Goal: Task Accomplishment & Management: Manage account settings

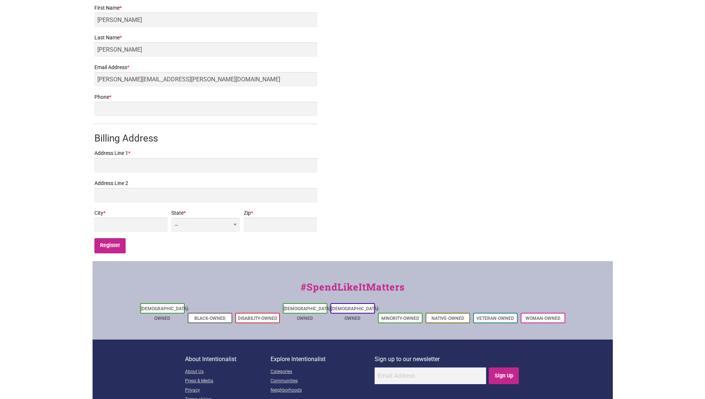
scroll to position [201, 0]
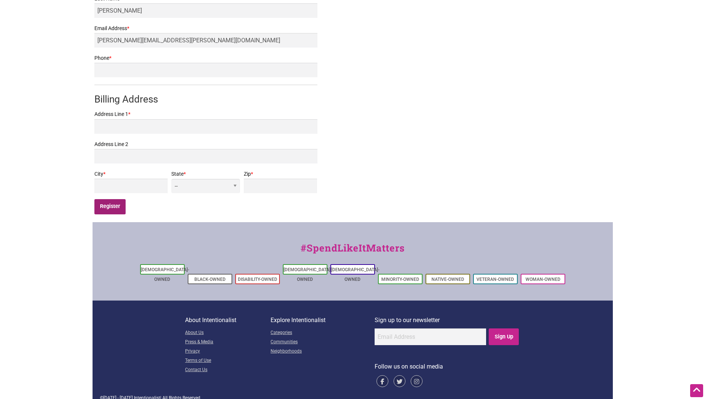
click at [116, 210] on input "Register" at bounding box center [110, 206] width 32 height 15
click at [153, 71] on input "Phone *" at bounding box center [205, 70] width 223 height 14
type input "2069350565"
click at [100, 207] on input "Register" at bounding box center [110, 206] width 32 height 15
drag, startPoint x: 107, startPoint y: 127, endPoint x: 123, endPoint y: 129, distance: 16.1
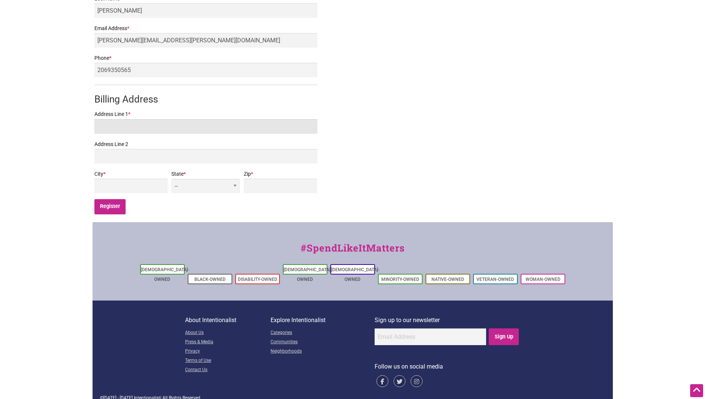
click at [107, 127] on input "Address Line 1 *" at bounding box center [205, 126] width 223 height 14
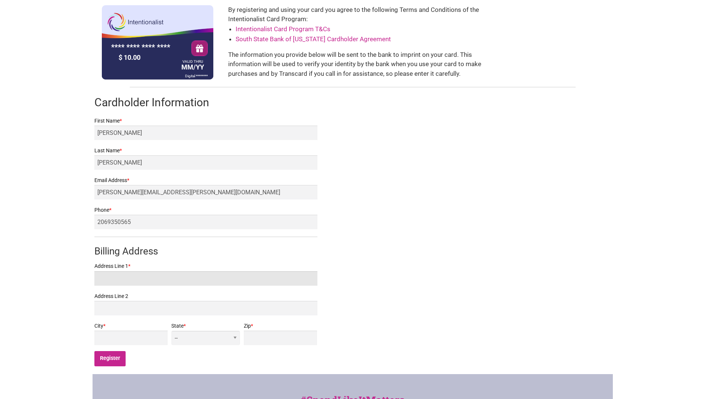
scroll to position [149, 0]
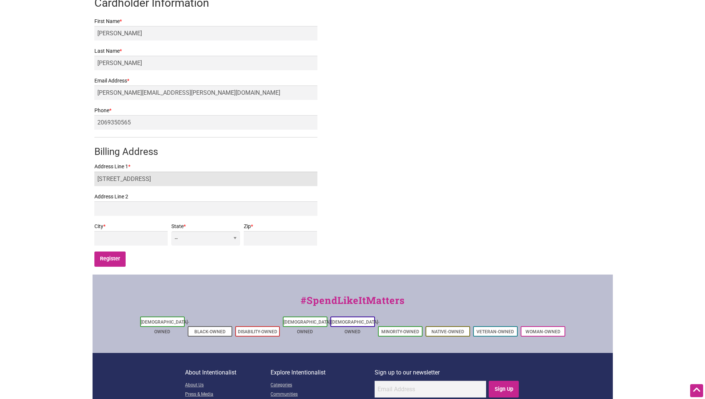
type input "1200 WESTERN AVE APT 1002"
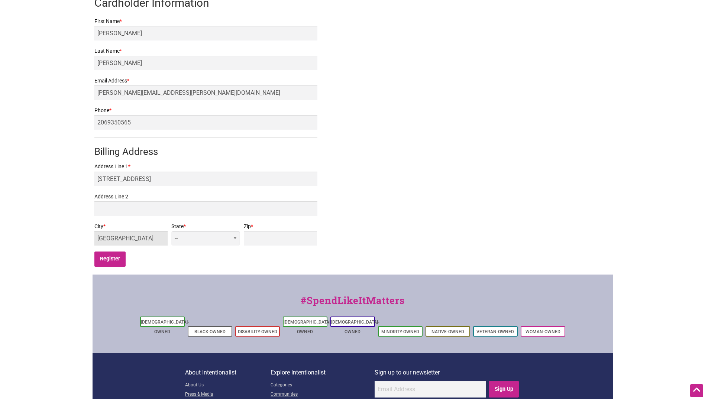
type input "SEATTLE"
select select "WA"
type input "98101"
click at [117, 262] on input "Register" at bounding box center [110, 258] width 32 height 15
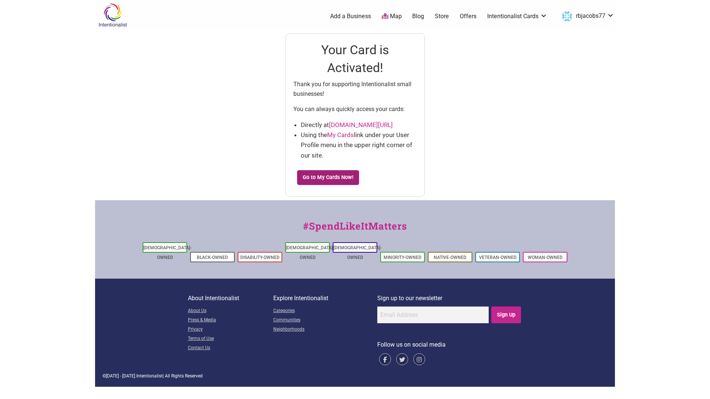
click at [329, 176] on link "Go to My Cards Now!" at bounding box center [328, 177] width 62 height 15
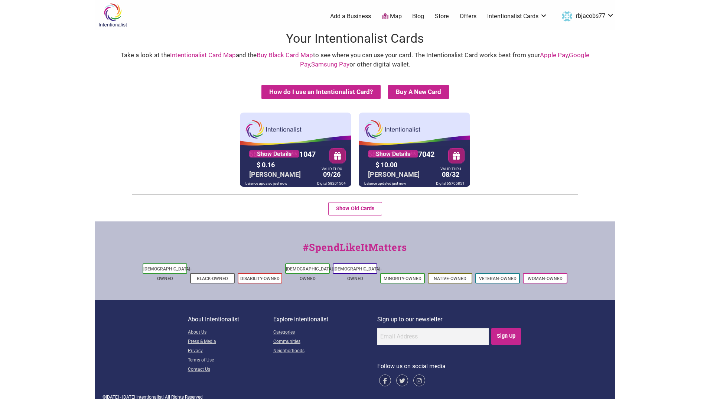
click at [428, 162] on div "$ 10.00" at bounding box center [405, 165] width 63 height 12
click at [444, 16] on link "Store" at bounding box center [442, 16] width 14 height 8
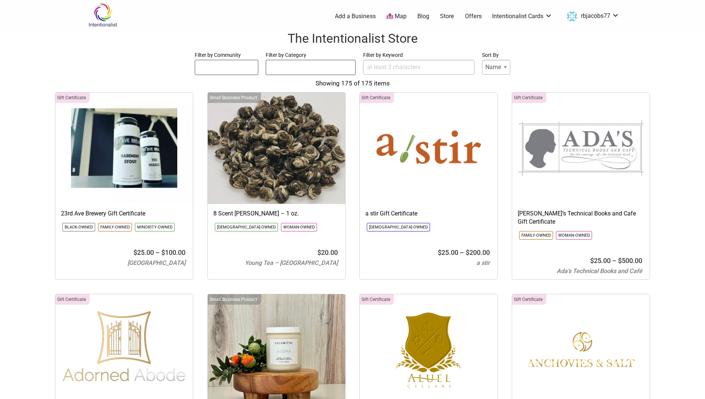
select select
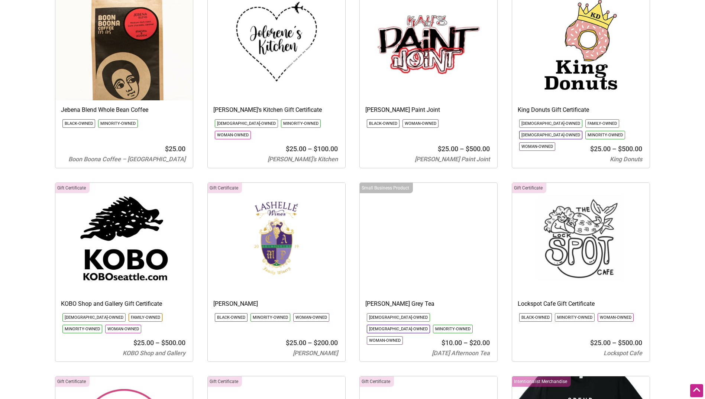
scroll to position [3640, 0]
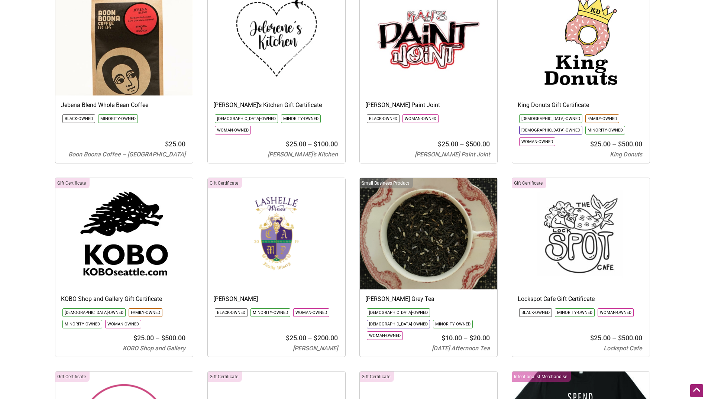
click at [699, 393] on icon at bounding box center [696, 389] width 8 height 9
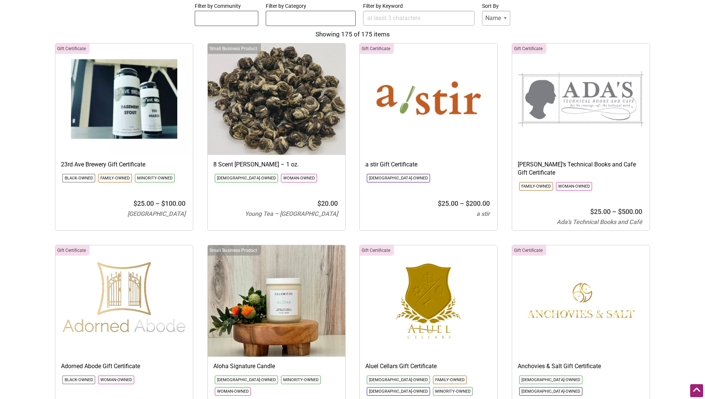
scroll to position [0, 0]
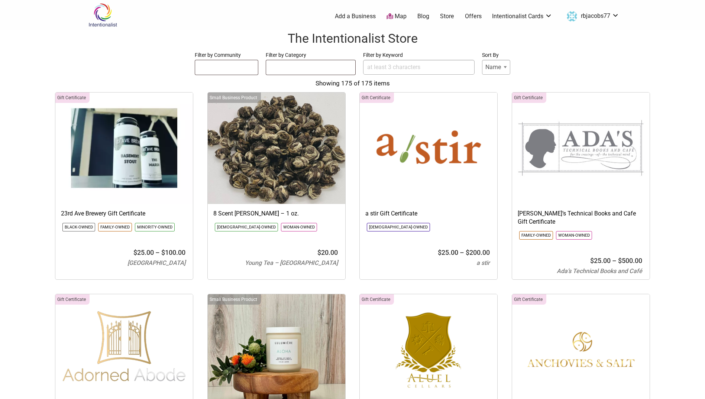
click at [499, 65] on select "Name Price" at bounding box center [496, 67] width 28 height 15
select select "Price"
click at [482, 60] on select "Name Price" at bounding box center [496, 67] width 28 height 15
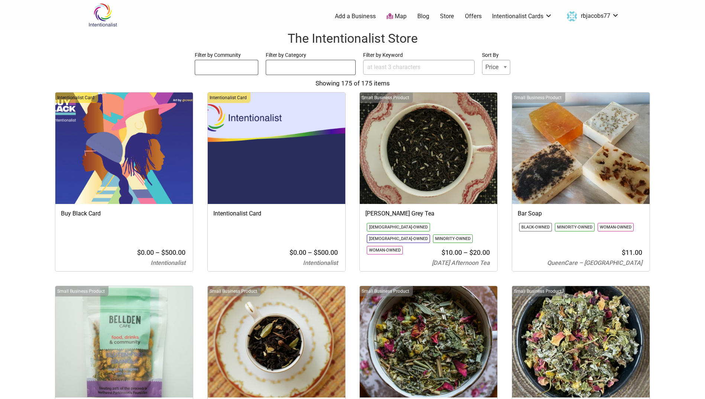
click at [399, 18] on link "Map" at bounding box center [396, 16] width 20 height 9
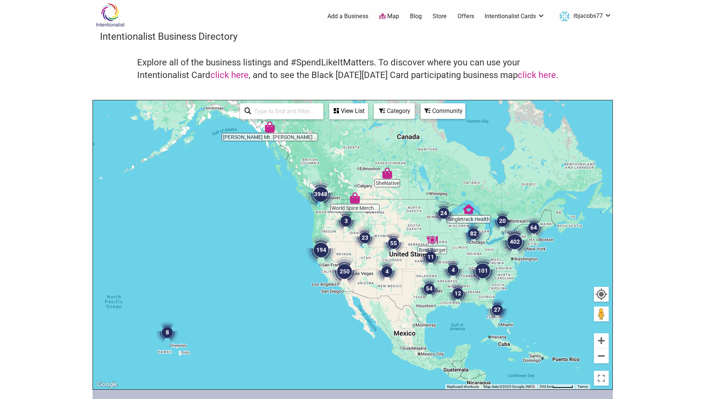
click at [324, 196] on img "3948" at bounding box center [321, 194] width 30 height 30
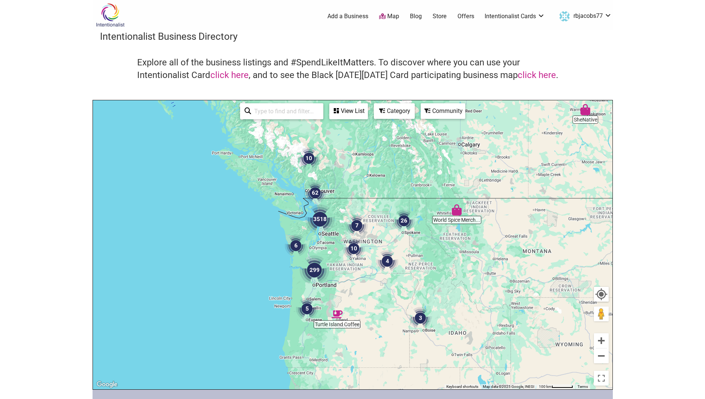
click at [323, 215] on img "3518" at bounding box center [320, 219] width 30 height 30
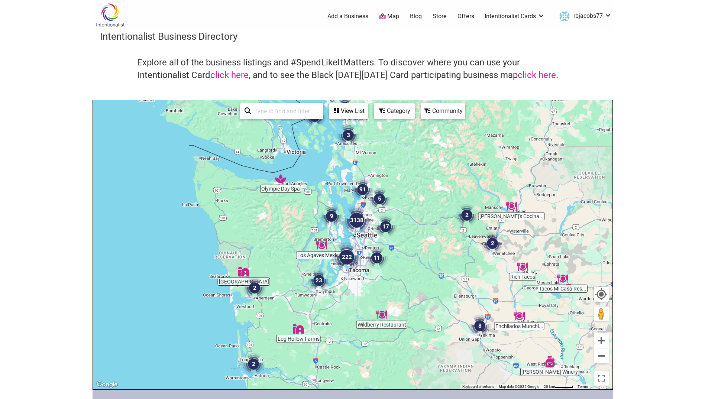
click at [357, 224] on img "3138" at bounding box center [357, 220] width 30 height 30
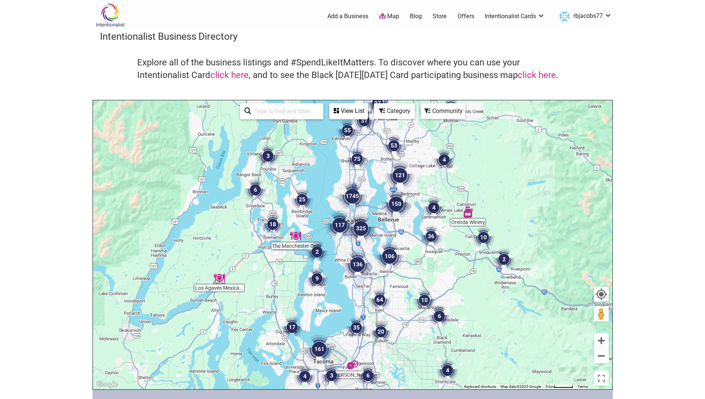
click at [357, 228] on img "325" at bounding box center [361, 229] width 30 height 30
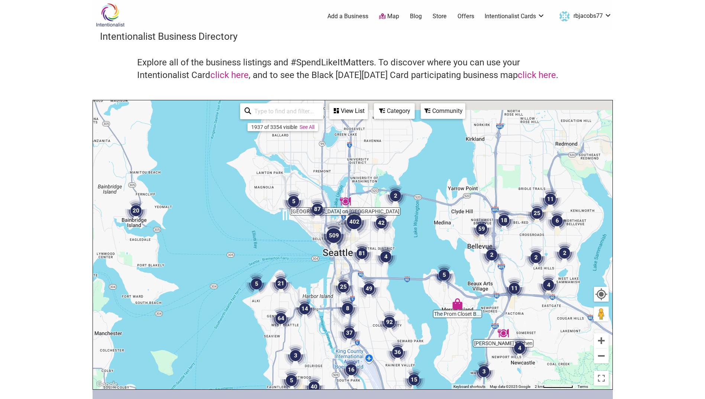
drag, startPoint x: 303, startPoint y: 185, endPoint x: 332, endPoint y: 274, distance: 93.5
click at [332, 274] on div "To navigate, press the arrow keys." at bounding box center [352, 244] width 519 height 289
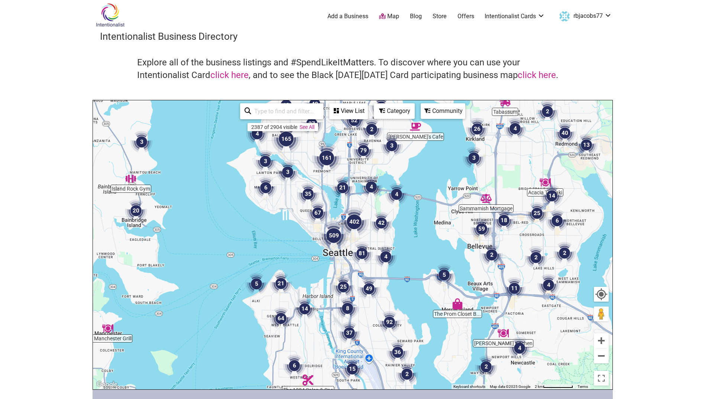
click at [339, 257] on div "To navigate, press the arrow keys." at bounding box center [352, 244] width 519 height 289
click at [607, 342] on button "Zoom in" at bounding box center [600, 340] width 15 height 15
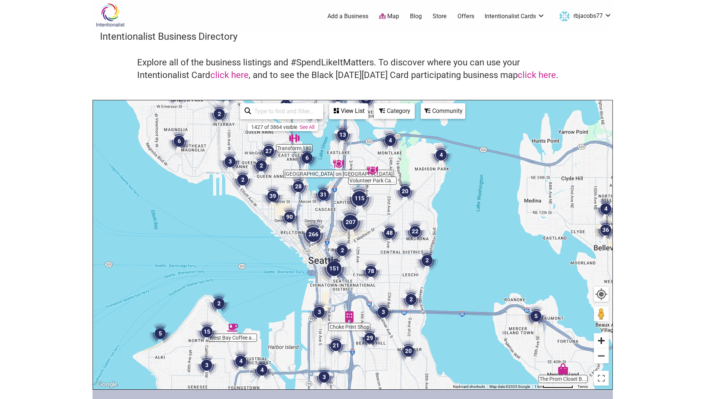
click at [604, 341] on button "Zoom in" at bounding box center [600, 340] width 15 height 15
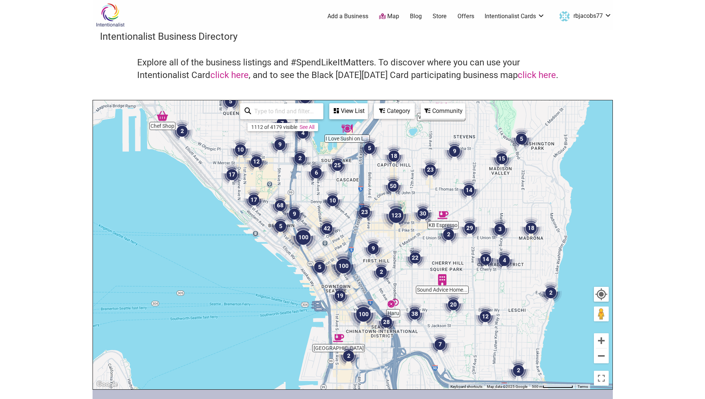
drag, startPoint x: 311, startPoint y: 284, endPoint x: 370, endPoint y: 288, distance: 58.5
click at [370, 288] on div "To navigate, press the arrow keys." at bounding box center [352, 244] width 519 height 289
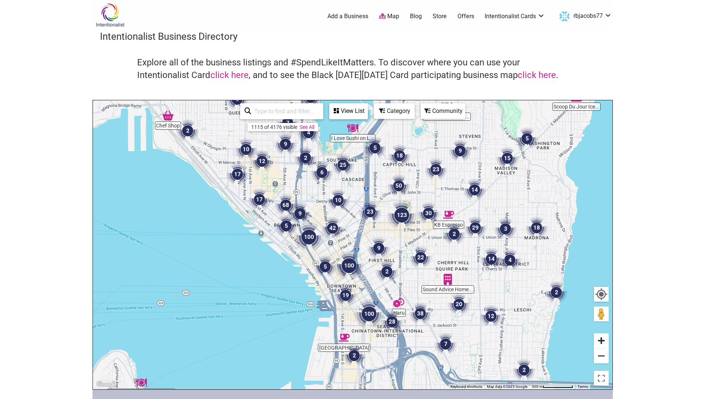
click at [603, 340] on button "Zoom in" at bounding box center [600, 340] width 15 height 15
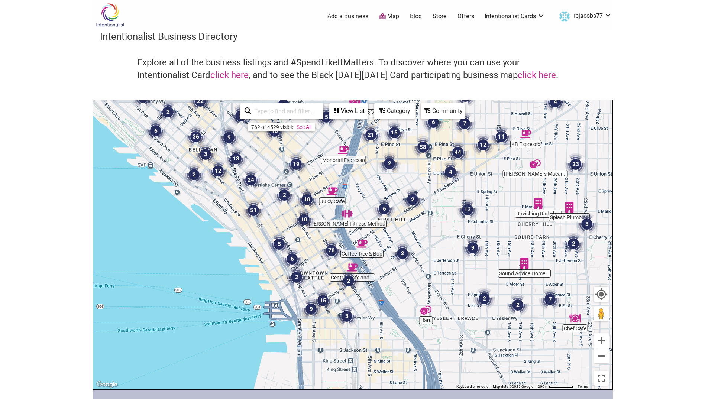
drag, startPoint x: 406, startPoint y: 341, endPoint x: 387, endPoint y: 286, distance: 59.0
click at [387, 286] on div "To navigate, press the arrow keys." at bounding box center [352, 244] width 519 height 289
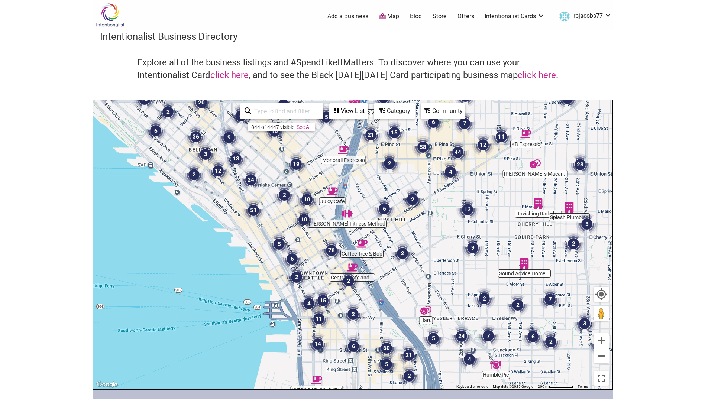
click at [348, 281] on img "2" at bounding box center [348, 281] width 22 height 22
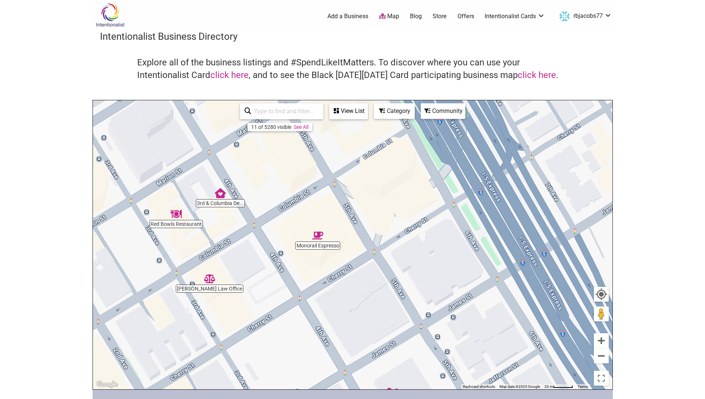
drag, startPoint x: 369, startPoint y: 202, endPoint x: 372, endPoint y: 280, distance: 78.0
click at [372, 280] on div "To navigate, press the arrow keys." at bounding box center [352, 244] width 519 height 289
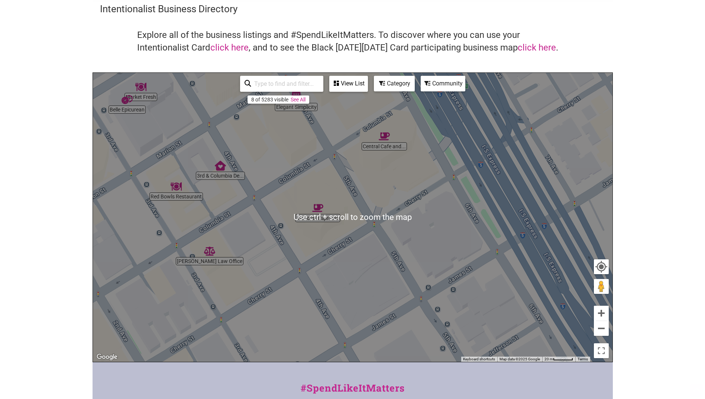
scroll to position [37, 0]
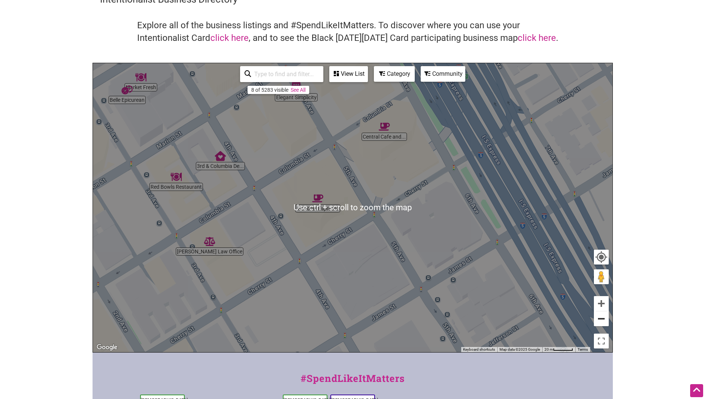
click at [604, 319] on button "Zoom out" at bounding box center [600, 318] width 15 height 15
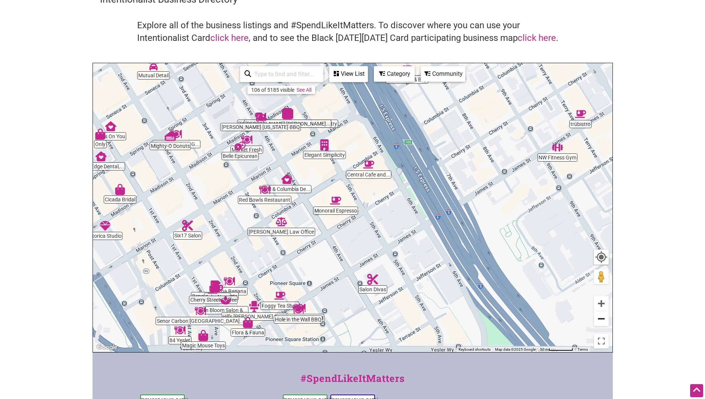
scroll to position [0, 0]
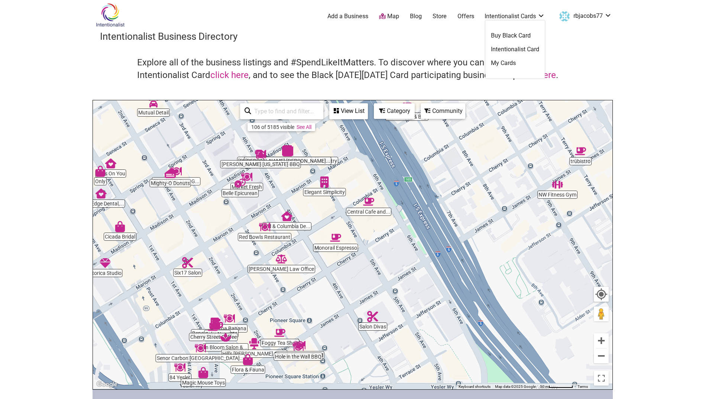
click at [507, 65] on link "My Cards" at bounding box center [515, 63] width 48 height 8
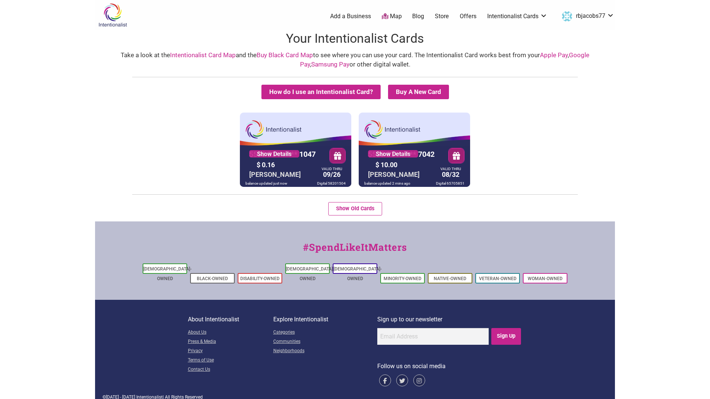
click at [456, 156] on button "button" at bounding box center [457, 155] width 16 height 15
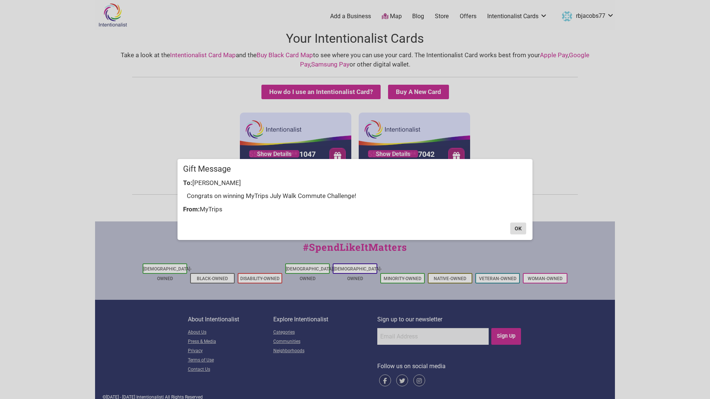
click at [522, 228] on button "OK" at bounding box center [518, 228] width 16 height 12
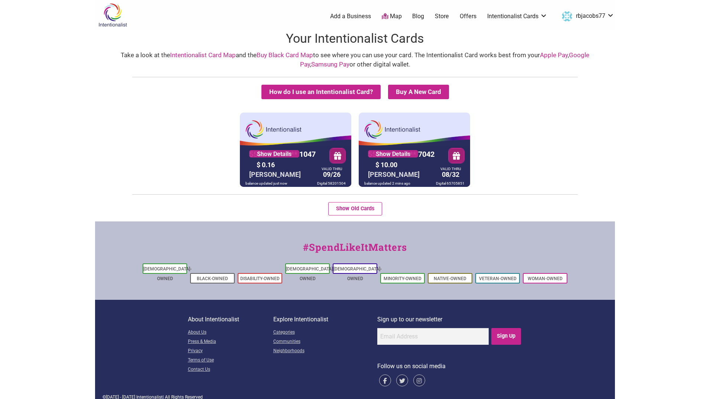
click at [313, 163] on div "$ 0.16" at bounding box center [286, 165] width 63 height 12
click at [336, 156] on button "button" at bounding box center [337, 155] width 17 height 16
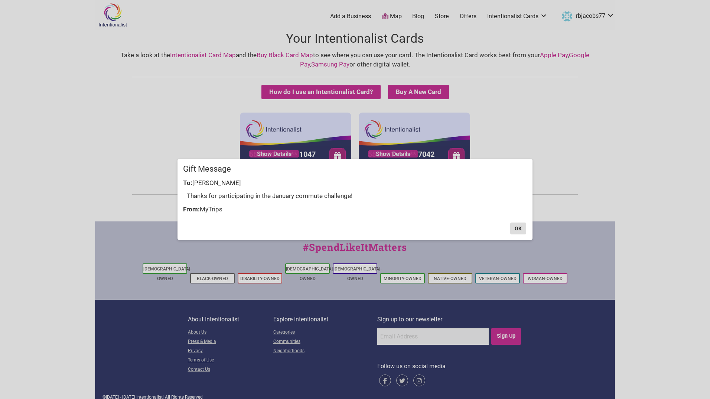
click at [517, 227] on button "OK" at bounding box center [518, 228] width 16 height 12
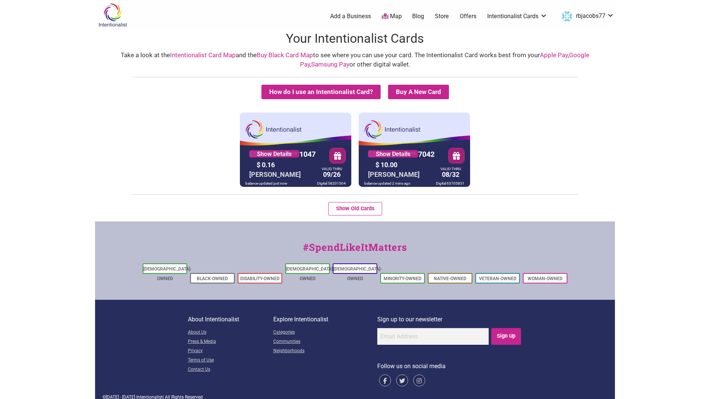
click at [500, 148] on div "5530 01** **** 1047 Show Details $ 0.16 RUSSELL JACOBS VALID THRU 09/26 balance…" at bounding box center [355, 150] width 516 height 74
click at [404, 134] on div "5530 01** **** 7042 Show Details $ 10.00 RUSSELL JACOBS VALID THRU 08/32 balanc…" at bounding box center [414, 150] width 111 height 74
click at [549, 56] on link "Apple Pay" at bounding box center [554, 54] width 28 height 7
click at [417, 152] on link "Show Details" at bounding box center [393, 153] width 50 height 7
click at [397, 136] on div "5530 01** **** 7042 Show Details $ 10.00 RUSSELL JACOBS VALID THRU 08/32 balanc…" at bounding box center [414, 150] width 111 height 74
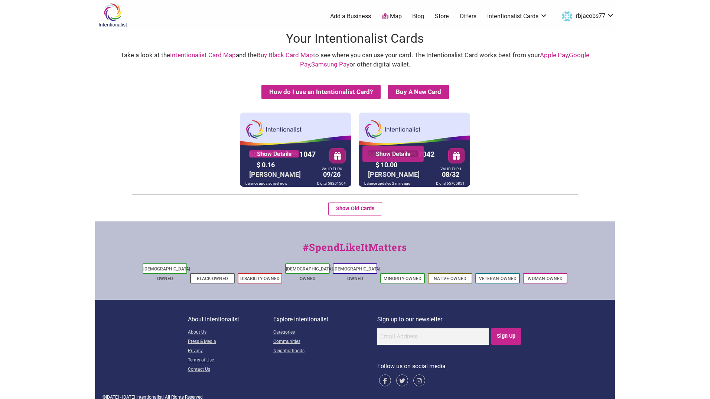
click at [397, 155] on link "Show Details" at bounding box center [393, 153] width 50 height 7
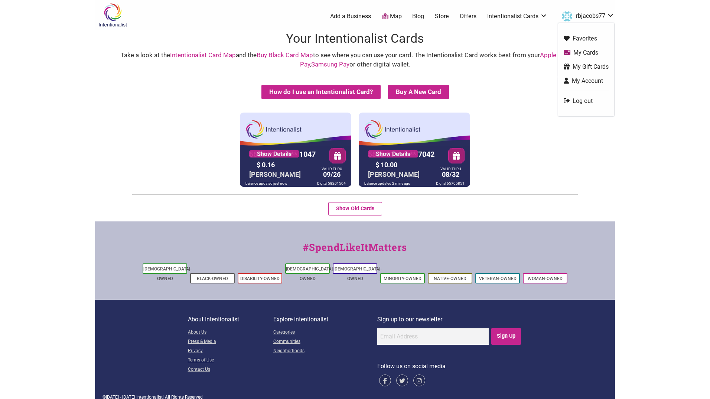
click at [591, 14] on link "rbjacobs77" at bounding box center [586, 16] width 56 height 13
click at [588, 81] on link "My Account" at bounding box center [586, 81] width 45 height 9
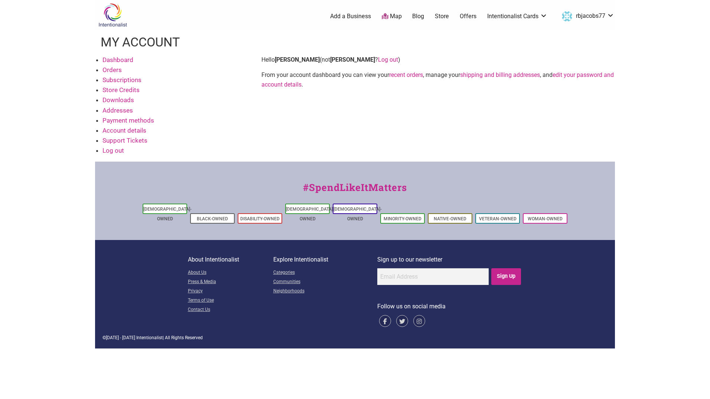
click at [585, 77] on link "edit your password and account details" at bounding box center [437, 79] width 352 height 17
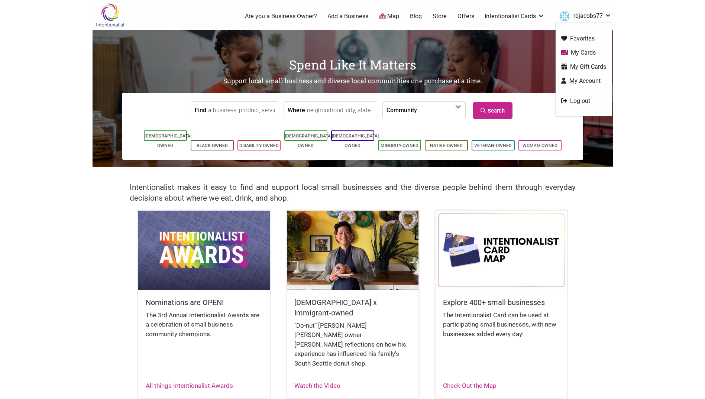
click at [593, 12] on link "rbjacobs77" at bounding box center [583, 16] width 56 height 13
click at [575, 101] on link "Log out" at bounding box center [583, 101] width 45 height 9
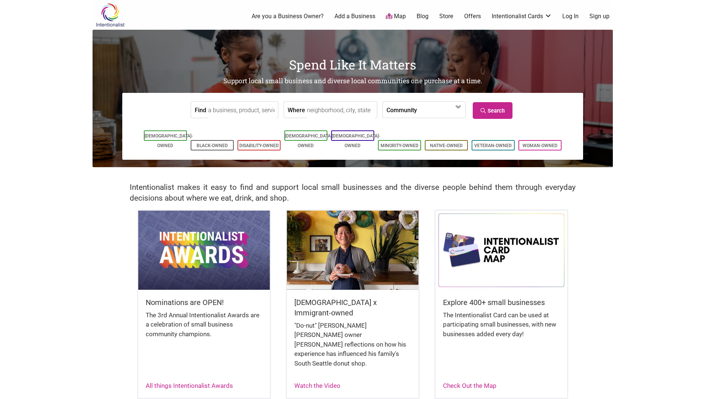
click at [569, 17] on link "Log In" at bounding box center [570, 16] width 16 height 8
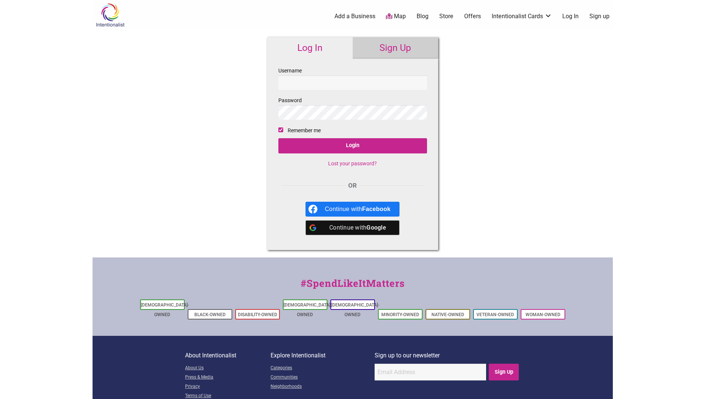
click at [329, 84] on input "Username" at bounding box center [352, 82] width 149 height 14
click at [354, 160] on link "Lost your password?" at bounding box center [352, 163] width 49 height 6
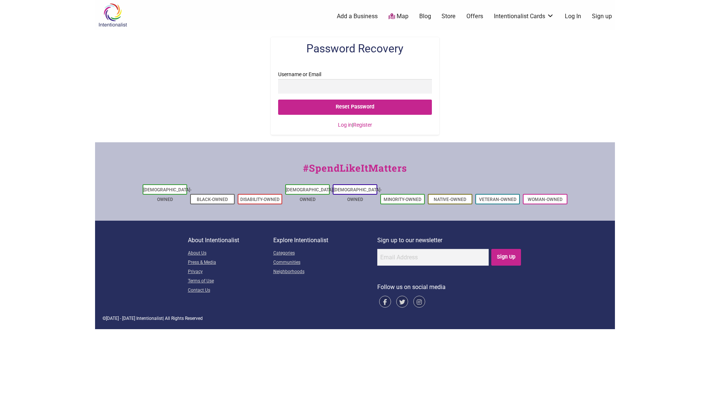
click at [329, 85] on input "Username or Email" at bounding box center [354, 86] width 153 height 14
type input "[PERSON_NAME][EMAIL_ADDRESS][PERSON_NAME][DOMAIN_NAME]"
click at [278, 100] on input "Reset Password" at bounding box center [354, 107] width 153 height 15
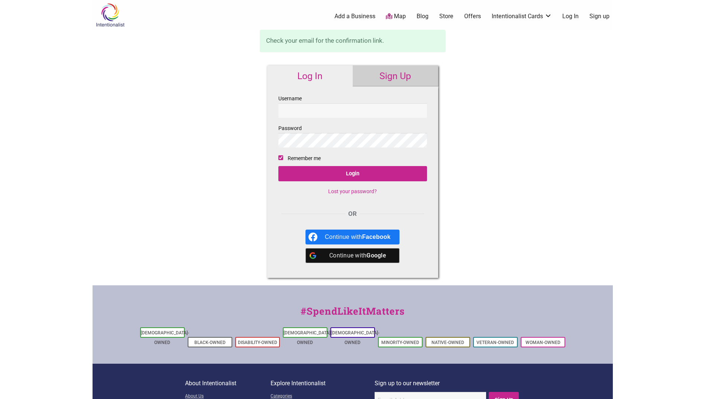
click at [472, 186] on div "Intentionalist Spend like it matters 0 Add a Business Map Blog Store Offers Int…" at bounding box center [352, 236] width 520 height 472
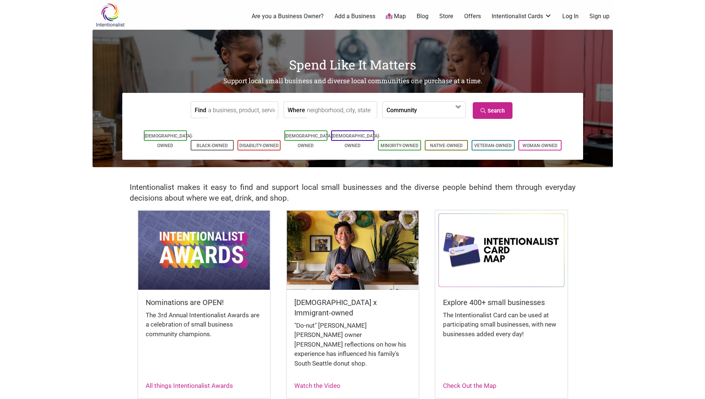
click at [570, 16] on link "Log In" at bounding box center [570, 16] width 16 height 8
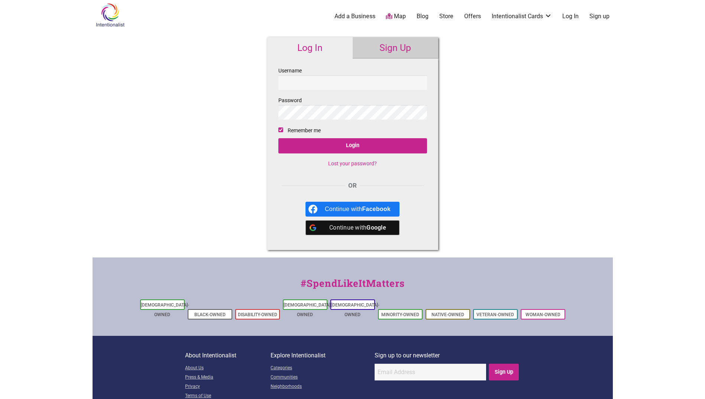
click at [305, 83] on input "Username" at bounding box center [352, 82] width 149 height 14
click at [355, 146] on input "Login" at bounding box center [352, 145] width 149 height 15
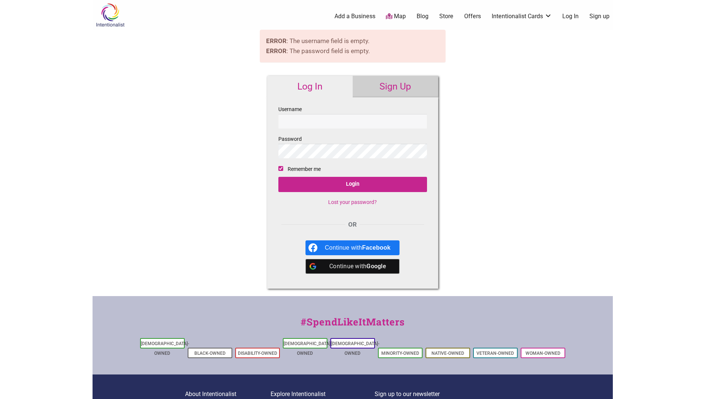
click at [306, 115] on input "Username" at bounding box center [352, 121] width 149 height 14
click at [317, 117] on input "Username" at bounding box center [352, 121] width 149 height 14
type input "RBJACOBS77"
click at [278, 177] on input "Login" at bounding box center [352, 184] width 149 height 15
click at [515, 213] on div "Intentionalist Spend like it matters 0 Add a Business Map Blog Store Offers Int…" at bounding box center [352, 241] width 520 height 482
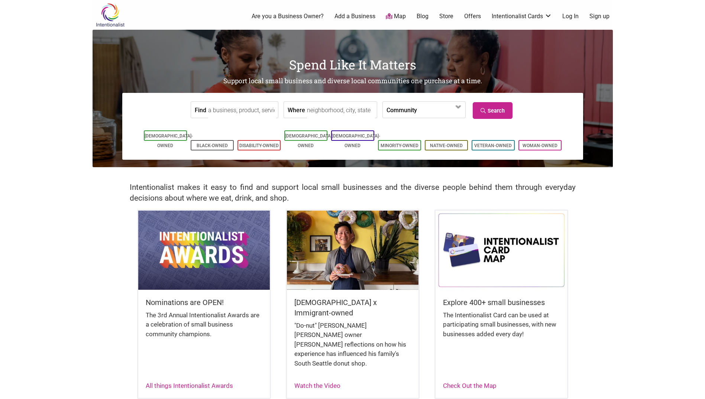
click at [573, 17] on link "Log In" at bounding box center [570, 16] width 16 height 8
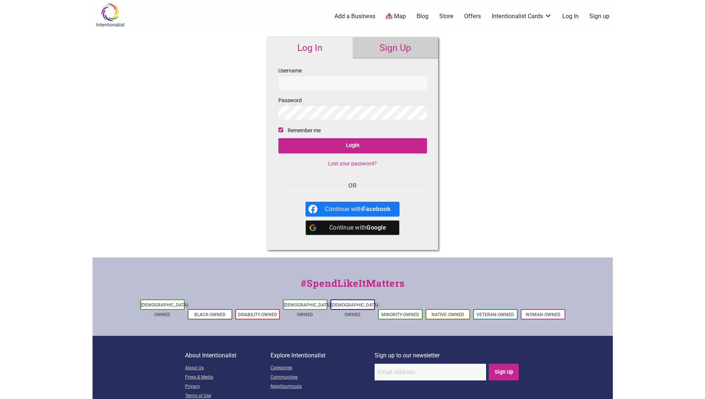
click at [342, 82] on input "Username" at bounding box center [352, 82] width 149 height 14
click at [351, 164] on link "Lost your password?" at bounding box center [352, 163] width 49 height 6
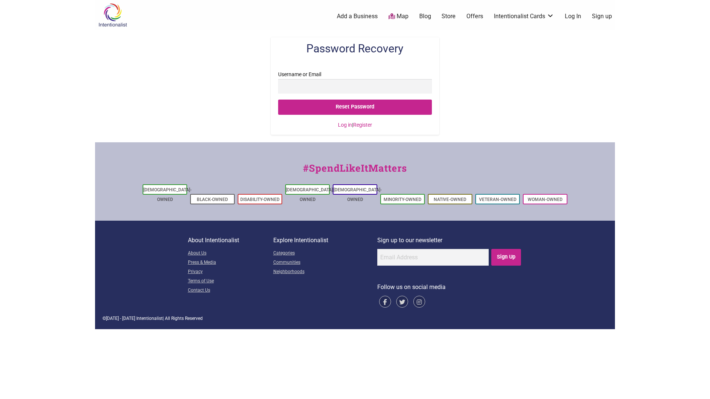
click at [314, 82] on input "Username or Email" at bounding box center [354, 86] width 153 height 14
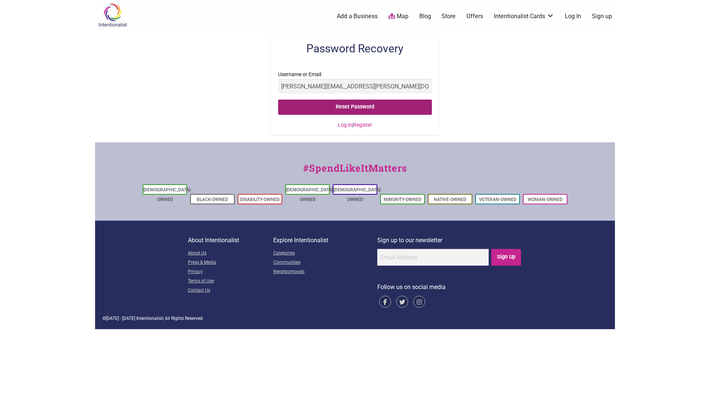
type input "[PERSON_NAME][EMAIL_ADDRESS][PERSON_NAME][DOMAIN_NAME]"
click at [354, 110] on input "Reset Password" at bounding box center [354, 107] width 153 height 15
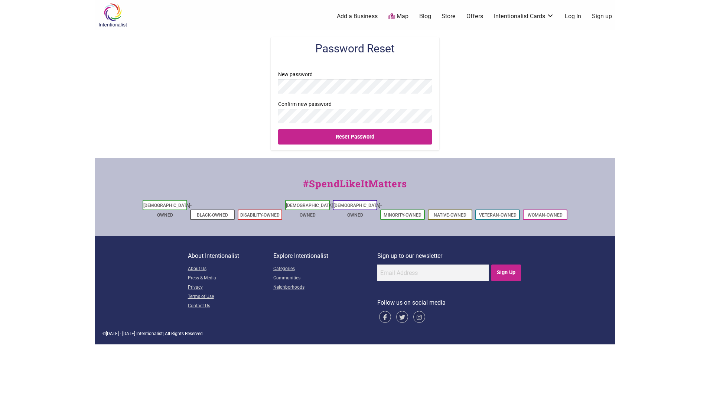
click at [278, 129] on input "Reset Password" at bounding box center [354, 136] width 153 height 15
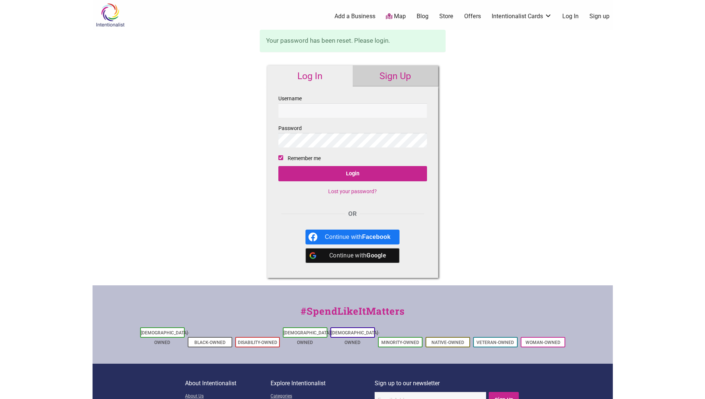
click at [542, 207] on div "Intentionalist Spend like it matters 0 Add a Business Map Blog Store Offers Int…" at bounding box center [352, 236] width 520 height 472
click at [319, 112] on input "Username" at bounding box center [352, 110] width 149 height 14
